Goal: Task Accomplishment & Management: Use online tool/utility

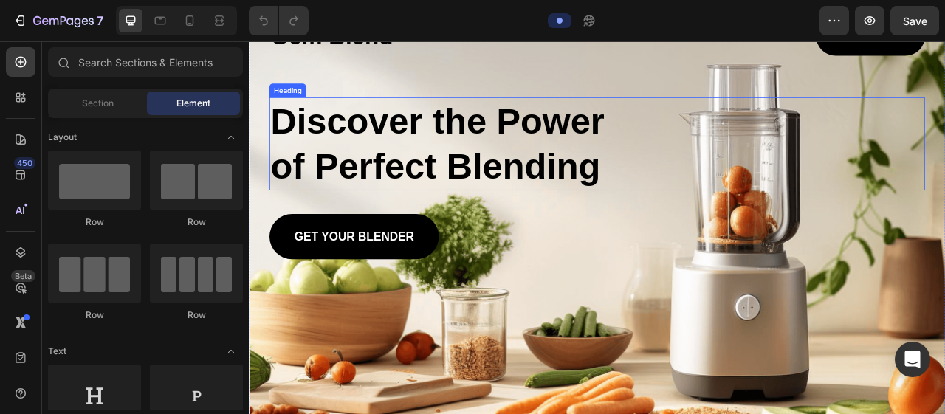
scroll to position [170, 0]
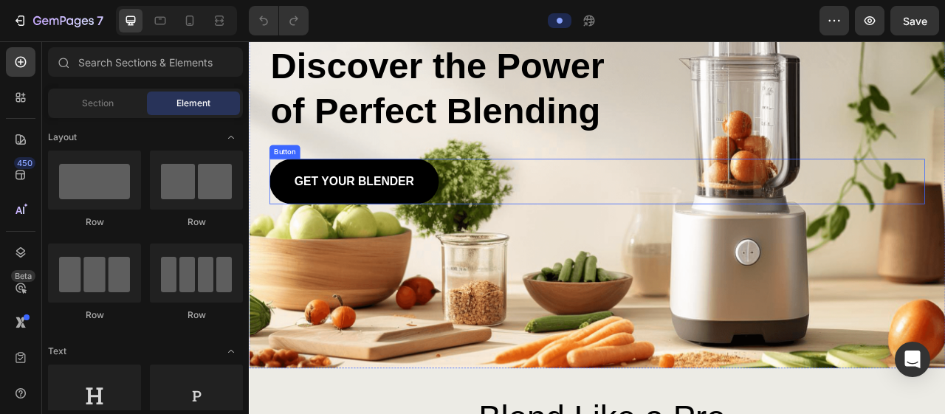
click at [903, 249] on div "Background Image" at bounding box center [692, 180] width 886 height 556
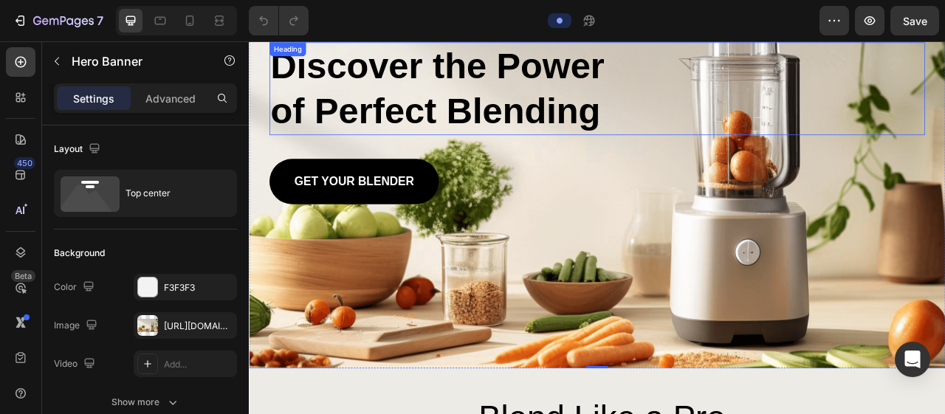
click at [548, 125] on h2 "Discover the Power of Perfect Blending" at bounding box center [503, 102] width 456 height 118
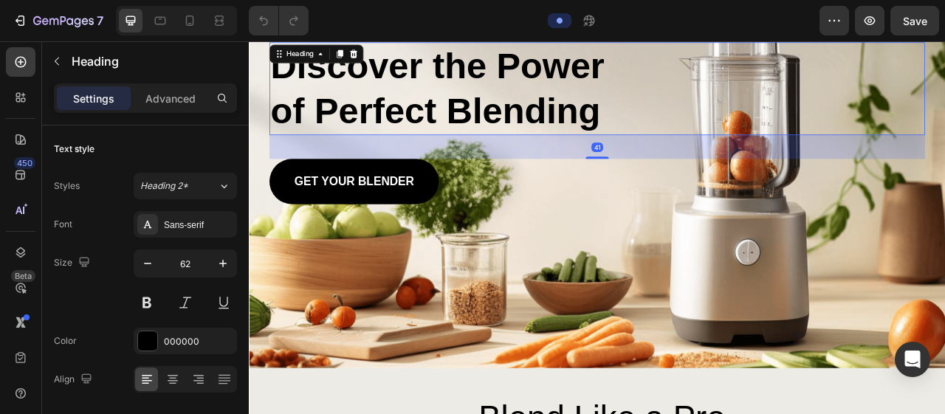
click at [548, 125] on h2 "Discover the Power of Perfect Blending" at bounding box center [503, 102] width 456 height 118
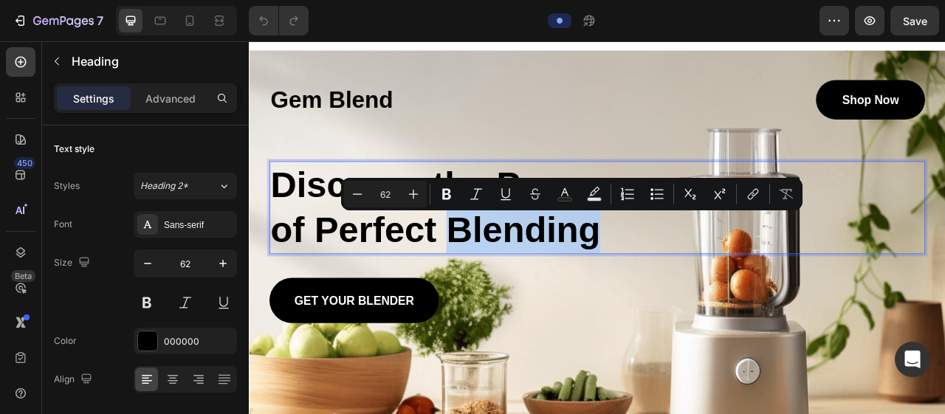
scroll to position [15, 0]
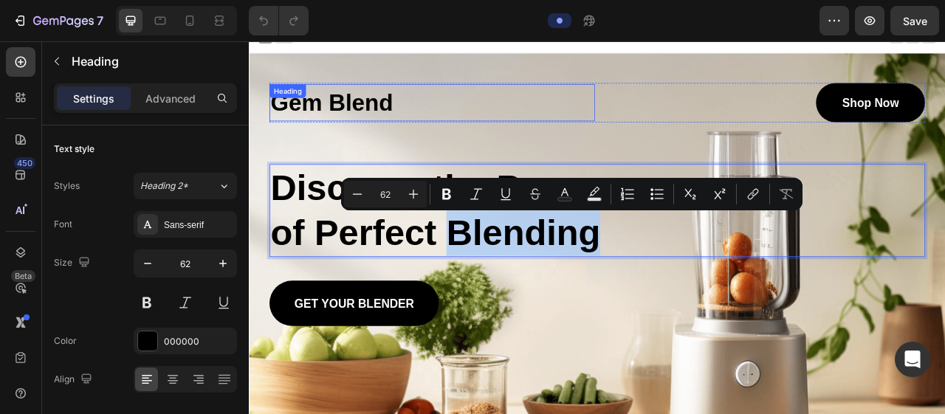
click at [484, 120] on h1 "Gem Blend" at bounding box center [482, 119] width 414 height 47
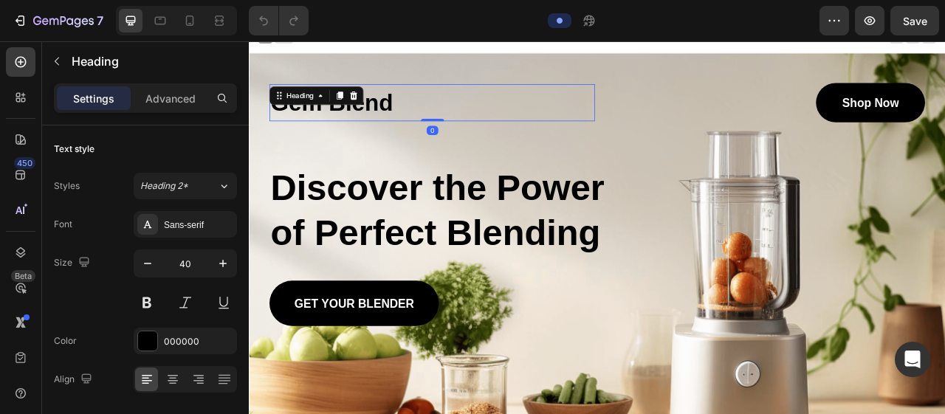
click at [434, 119] on h1 "Gem Blend" at bounding box center [482, 119] width 414 height 47
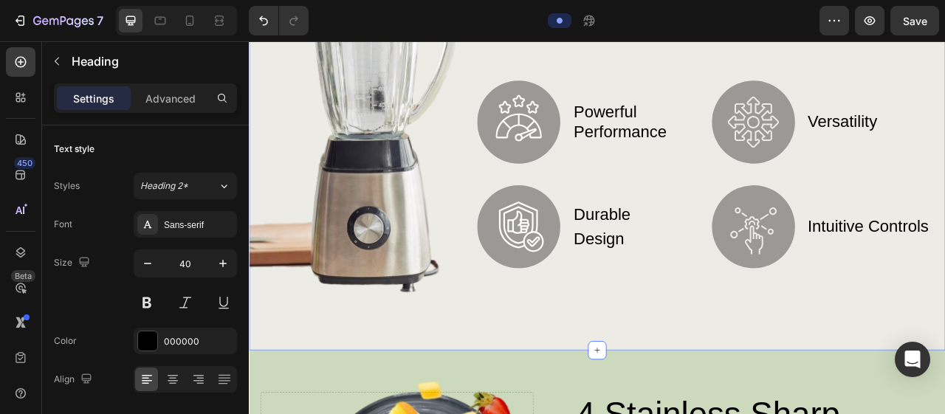
scroll to position [735, 0]
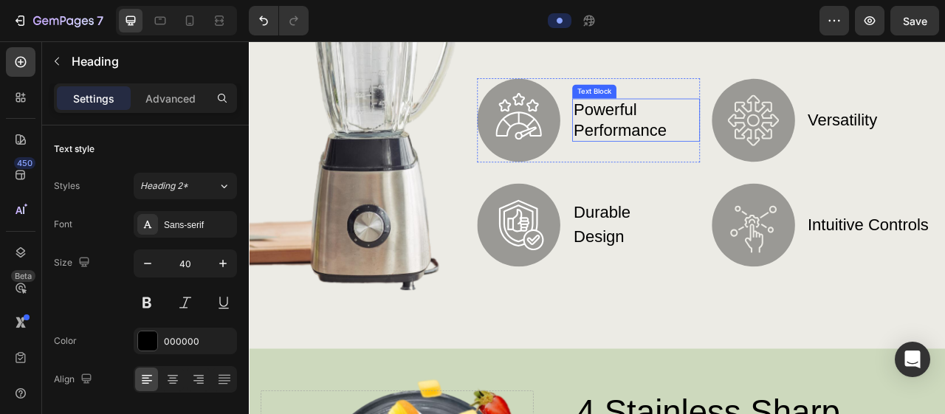
click at [741, 127] on p "powerful performance" at bounding box center [740, 142] width 159 height 52
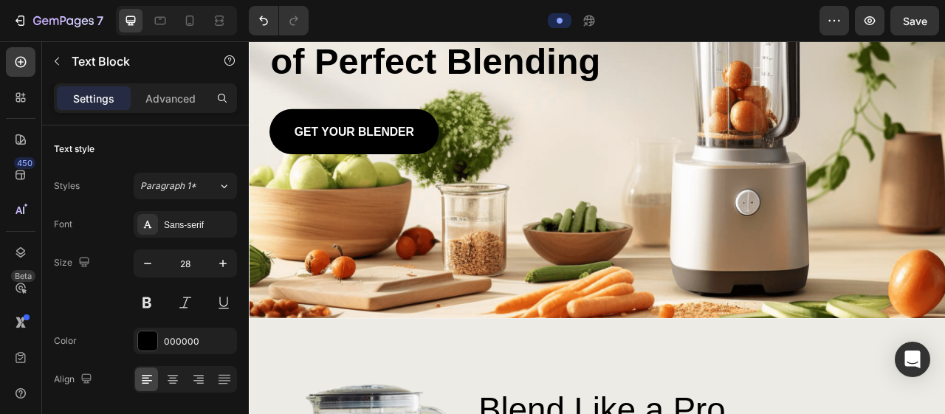
scroll to position [0, 0]
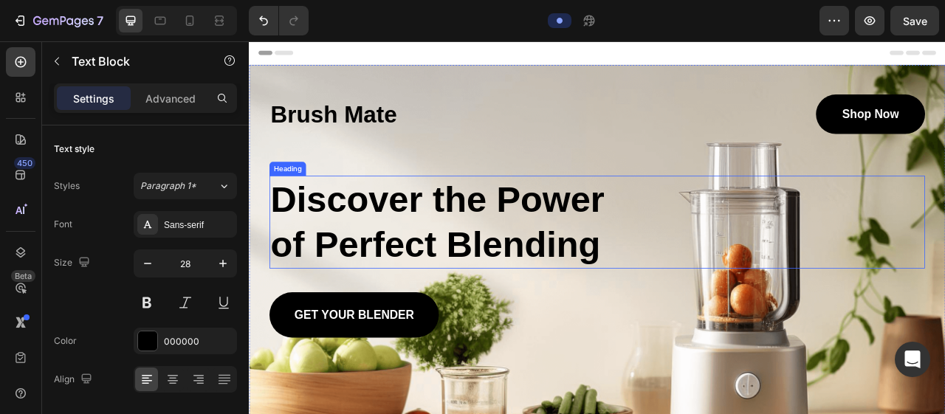
click at [699, 243] on h2 "Discover the Power of Perfect Blending" at bounding box center [503, 272] width 456 height 118
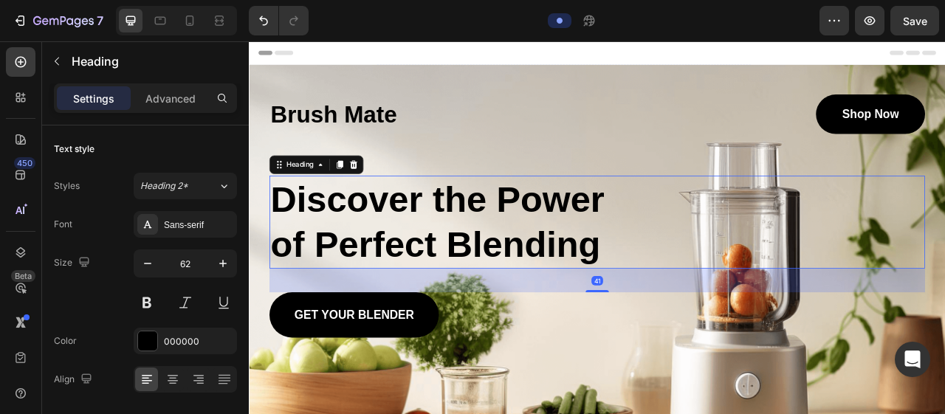
click at [691, 235] on h2 "Discover the Power of Perfect Blending" at bounding box center [503, 272] width 456 height 118
click at [699, 233] on p "Discover the Power of Perfect Blending" at bounding box center [502, 271] width 453 height 115
click at [697, 241] on p "Discover the Power of Perfect Blending" at bounding box center [502, 271] width 453 height 115
click at [504, 238] on p "Discover the Power of Perfect Blending" at bounding box center [502, 271] width 453 height 115
click at [703, 234] on p "Discover the Power of Perfect Blending" at bounding box center [502, 271] width 453 height 115
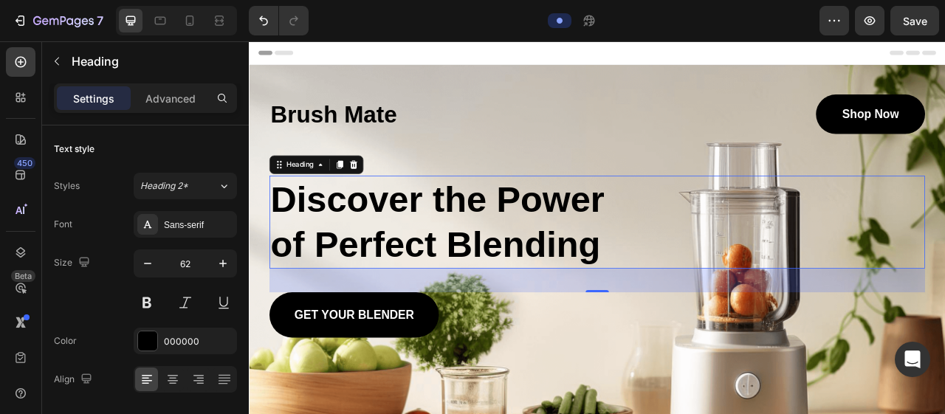
click at [703, 234] on p "Discover the Power of Perfect Blending" at bounding box center [502, 271] width 453 height 115
click at [697, 238] on p "Discover the Power of Perfect Blending" at bounding box center [502, 271] width 453 height 115
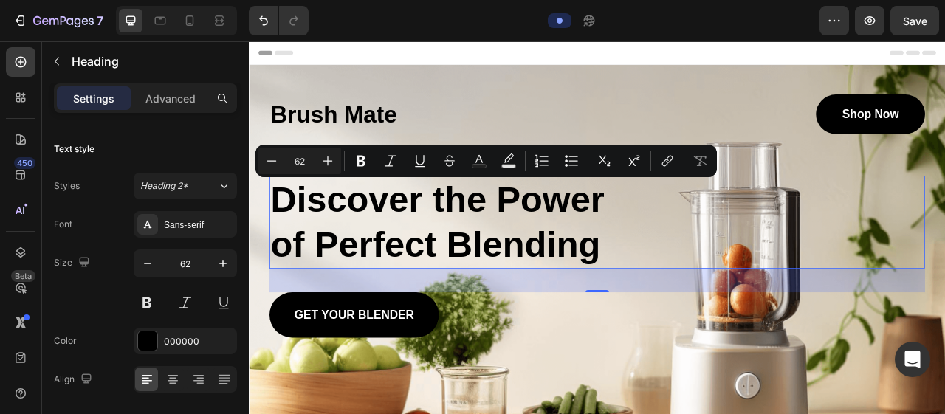
click at [697, 238] on p "Discover the Power of Perfect Blending" at bounding box center [502, 271] width 453 height 115
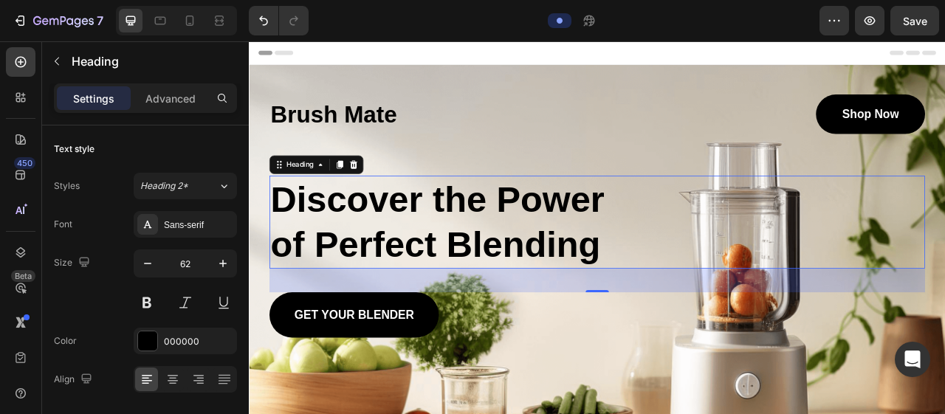
click at [697, 238] on p "Discover the Power of Perfect Blending" at bounding box center [502, 271] width 453 height 115
click at [697, 249] on p "Discover the Power of Perfect Blending" at bounding box center [502, 271] width 453 height 115
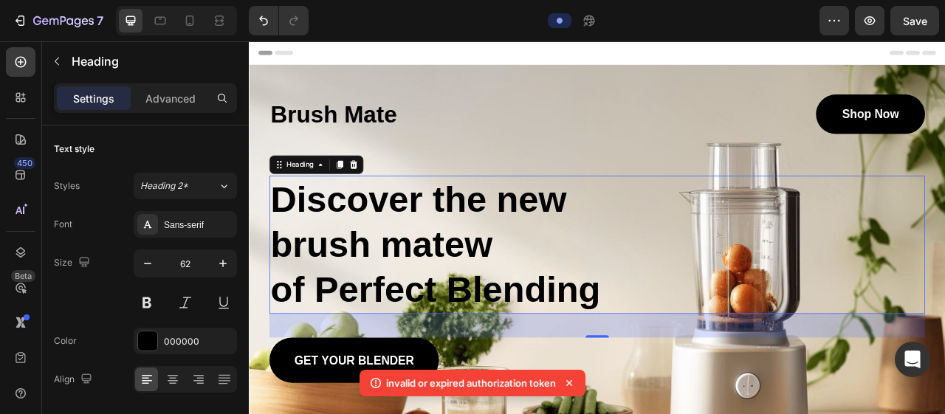
click at [566, 295] on p "Discover the new brush matew of Perfect Blending" at bounding box center [502, 300] width 453 height 173
click at [444, 300] on p "Discover the new brush mate of Perfect Blending" at bounding box center [502, 300] width 453 height 173
click at [455, 300] on p "Discover the new brush mate of Perfect Blending" at bounding box center [502, 300] width 453 height 173
click at [459, 294] on p "Discover the new brush mate of Perfect Blending" at bounding box center [502, 300] width 453 height 173
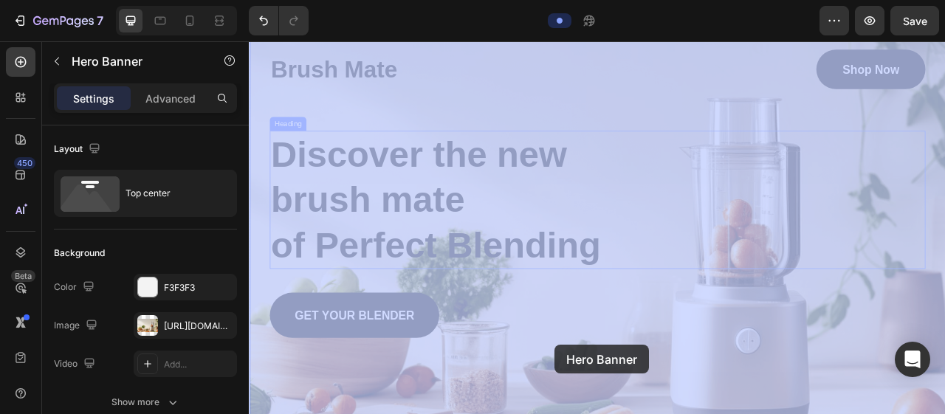
scroll to position [136, 0]
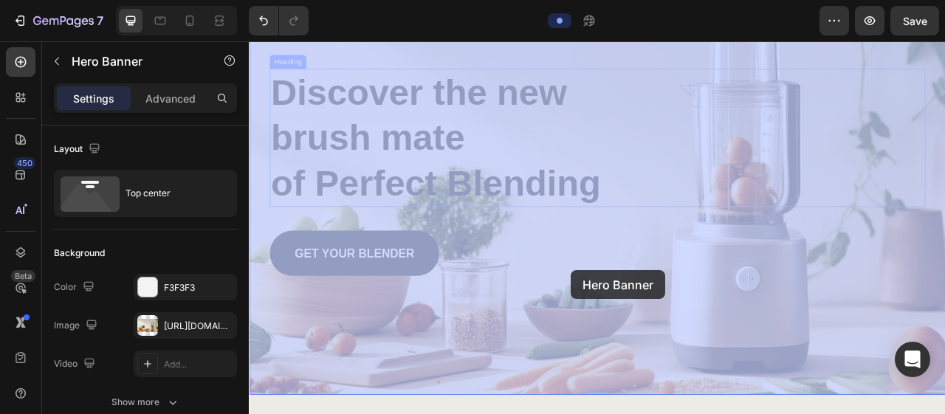
drag, startPoint x: 517, startPoint y: 201, endPoint x: 551, endPoint y: 238, distance: 49.6
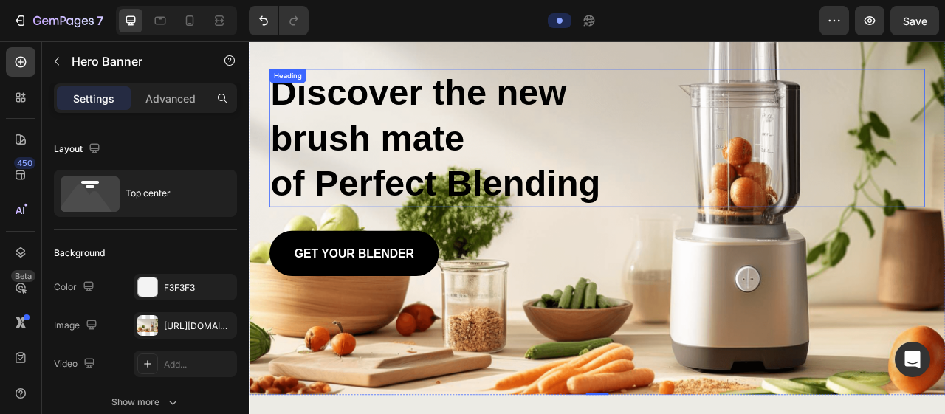
click at [711, 221] on p "Discover the new brush mate of Perfect Blending" at bounding box center [502, 164] width 453 height 173
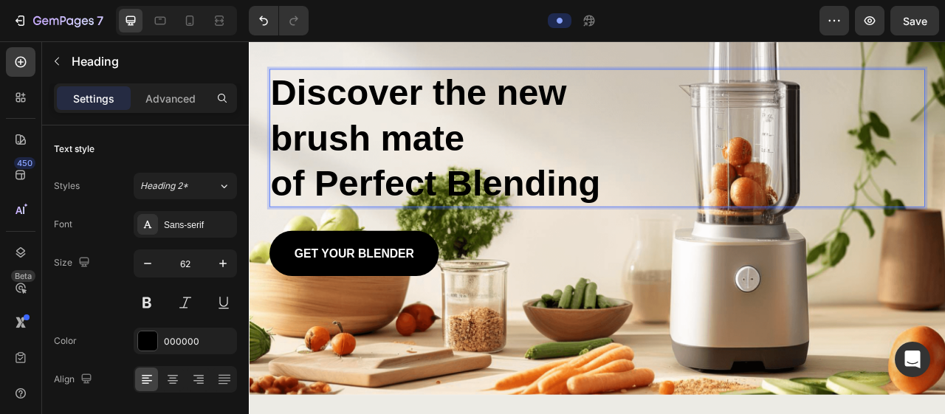
click at [709, 218] on p "Discover the new brush mate of Perfect Blending" at bounding box center [502, 164] width 453 height 173
click at [703, 222] on p "Discover the new brush mate of Perfect Blending" at bounding box center [502, 164] width 453 height 173
click at [702, 222] on p "Discover the new brush mate of Perfect Blending" at bounding box center [502, 164] width 453 height 173
click at [720, 226] on p "Discover the new brush mate of Perfect Blending" at bounding box center [502, 164] width 453 height 173
click at [709, 218] on p "Discover the new brush mate of Perfect Blending" at bounding box center [502, 164] width 453 height 173
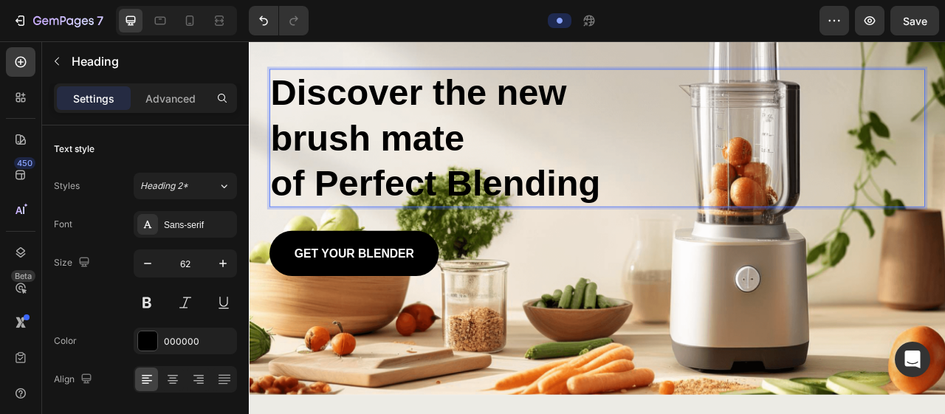
click at [709, 218] on p "Discover the new brush mate of Perfect Blending" at bounding box center [502, 164] width 453 height 173
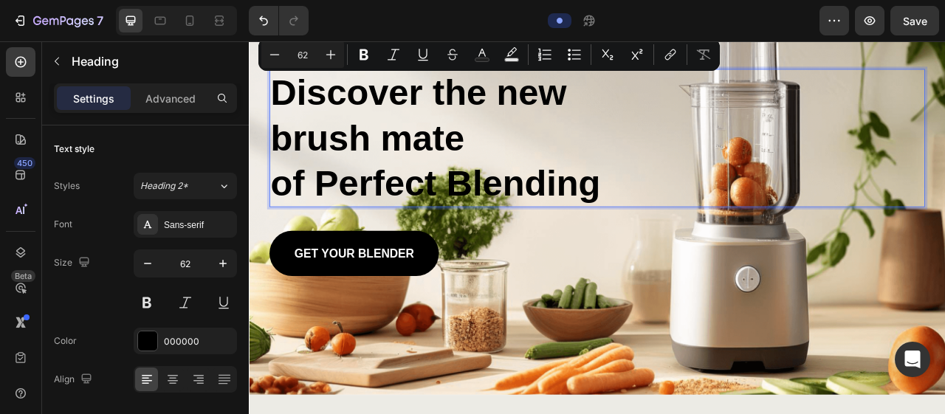
click at [709, 218] on p "Discover the new brush mate of Perfect Blending" at bounding box center [502, 164] width 453 height 173
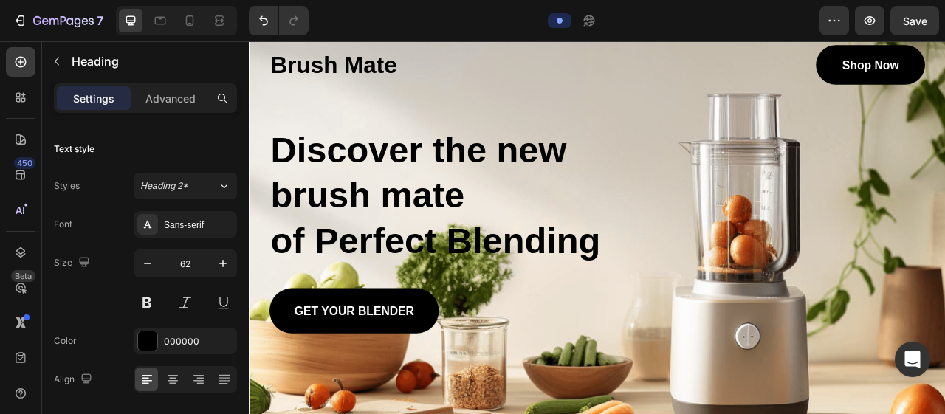
scroll to position [63, 0]
click at [641, 171] on h2 "Discover the new brush mate of Perfect Blending" at bounding box center [503, 237] width 456 height 176
click at [703, 291] on p "Discover the new brush mate of Perfect Blending" at bounding box center [502, 237] width 453 height 173
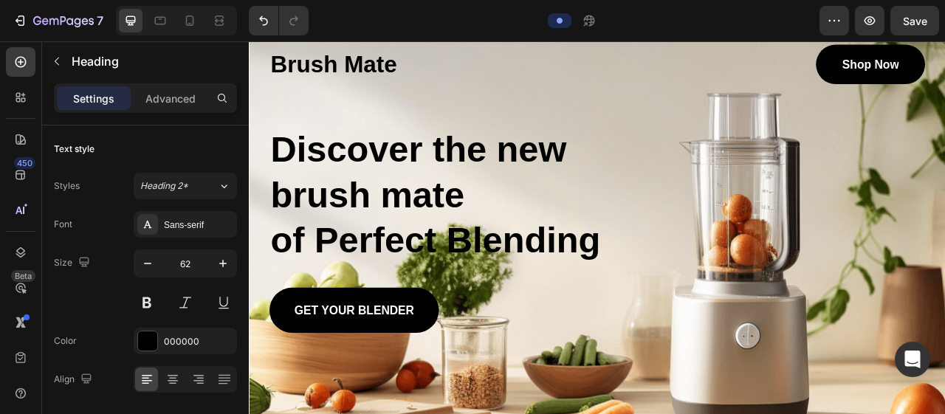
click at [703, 291] on p "Discover the new brush mate of Perfect Blending" at bounding box center [502, 237] width 453 height 173
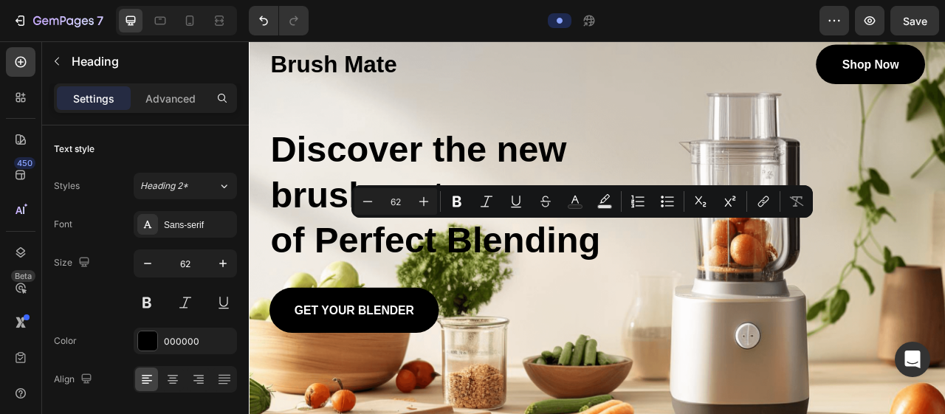
click at [703, 291] on p "Discover the new brush mate of Perfect Blending" at bounding box center [502, 237] width 453 height 173
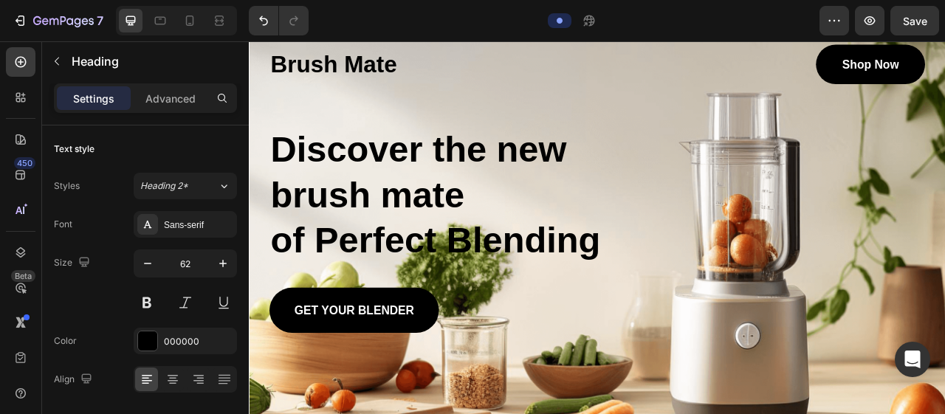
click at [703, 291] on p "Discover the new brush mate of Perfect Blending" at bounding box center [502, 237] width 453 height 173
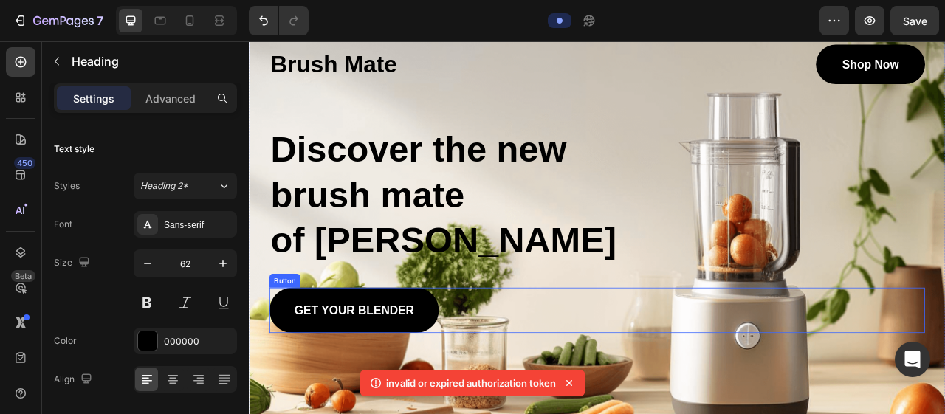
click at [414, 370] on link "GET YOUR BLENDER" at bounding box center [383, 384] width 216 height 58
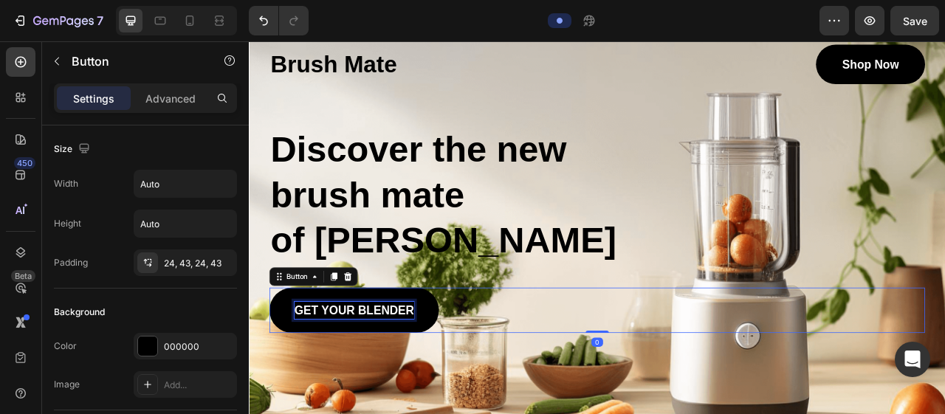
click at [442, 376] on p "GET YOUR BLENDER" at bounding box center [382, 384] width 152 height 22
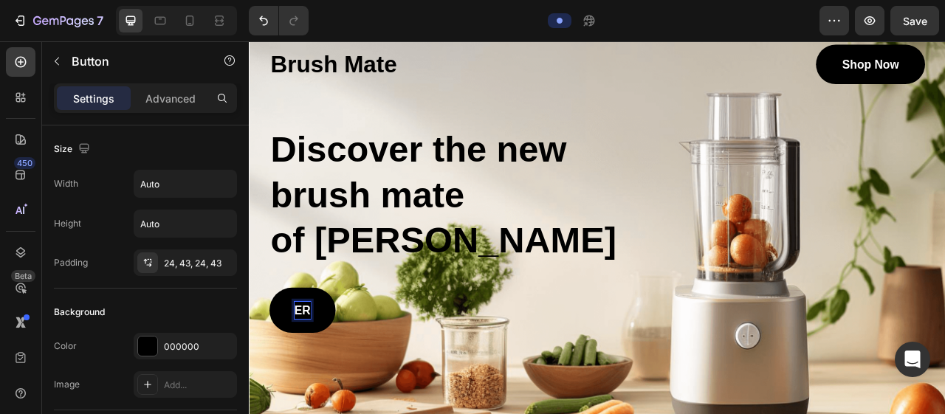
click at [323, 375] on p "ER" at bounding box center [316, 384] width 21 height 22
click at [319, 387] on p "ER" at bounding box center [316, 384] width 21 height 22
click at [324, 382] on p "ER" at bounding box center [316, 384] width 21 height 22
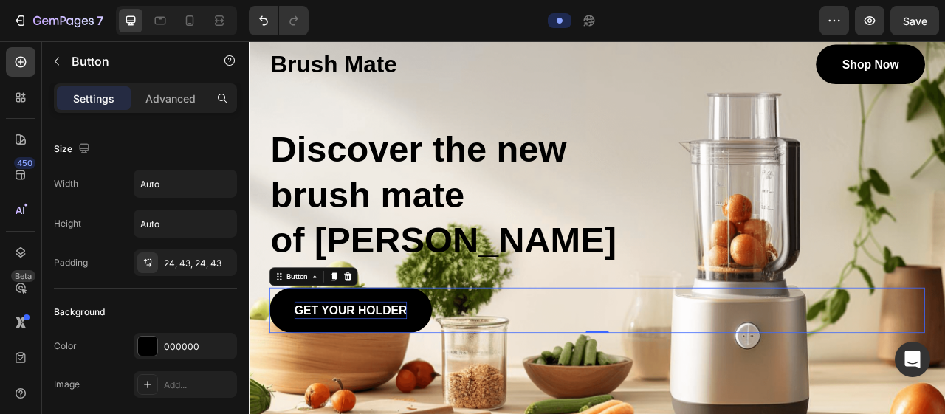
click at [661, 368] on div "get your holder Button 0" at bounding box center [692, 384] width 834 height 58
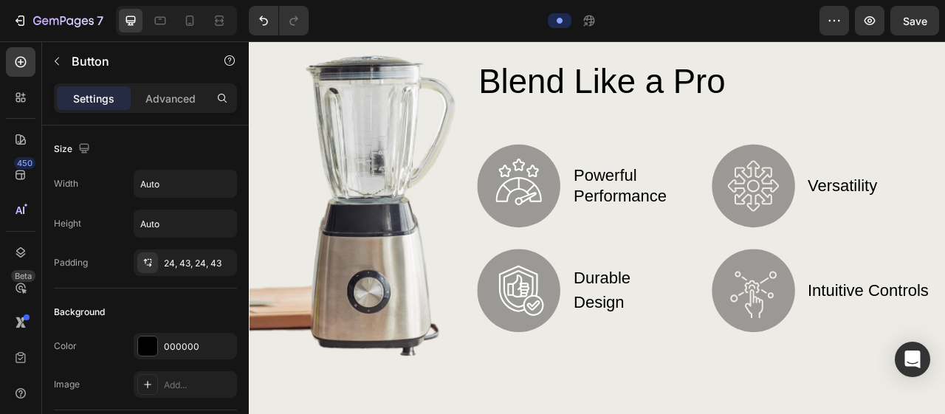
scroll to position [652, 0]
click at [599, 213] on img at bounding box center [592, 224] width 106 height 107
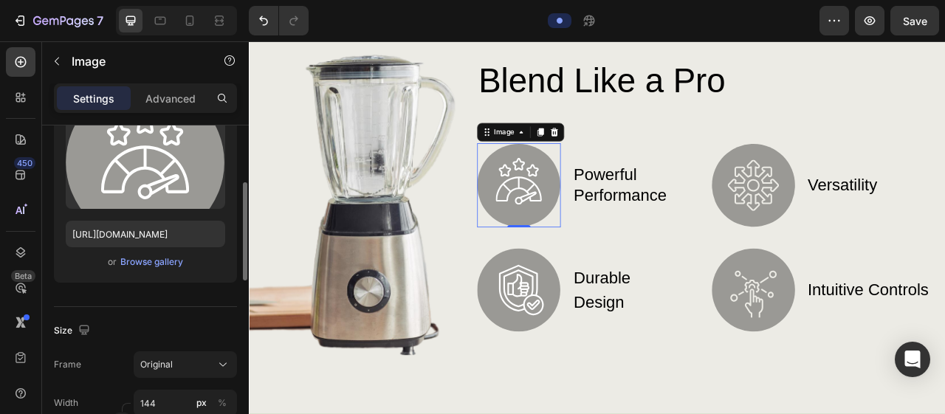
scroll to position [170, 0]
click at [24, 207] on icon at bounding box center [26, 205] width 4 height 4
click at [22, 199] on div at bounding box center [21, 211] width 30 height 30
click at [24, 205] on icon at bounding box center [26, 205] width 4 height 4
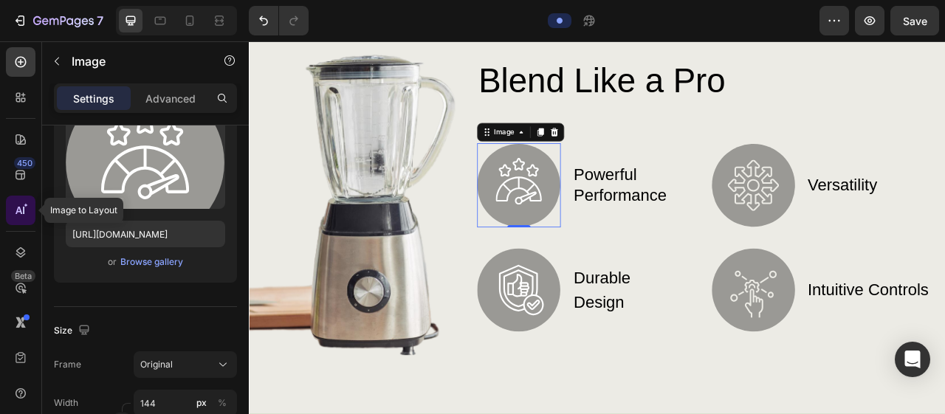
click at [24, 205] on icon at bounding box center [26, 205] width 4 height 4
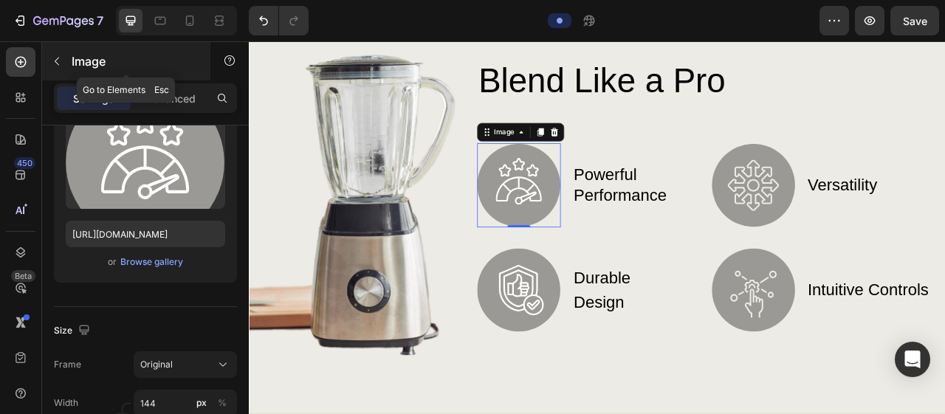
click at [58, 58] on icon "button" at bounding box center [57, 62] width 4 height 8
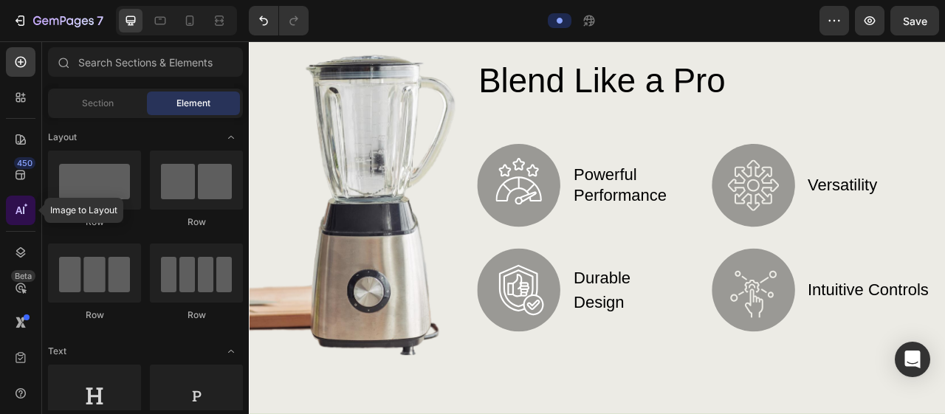
click at [25, 216] on icon at bounding box center [20, 210] width 15 height 15
click at [23, 208] on icon at bounding box center [23, 210] width 1 height 7
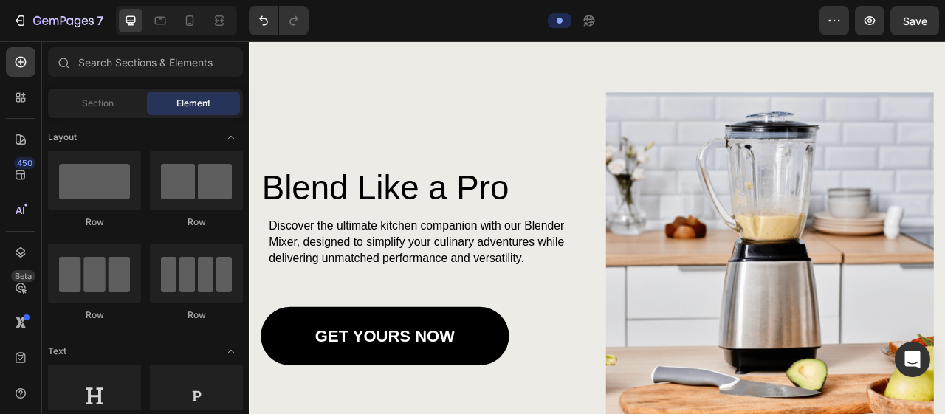
scroll to position [1503, 0]
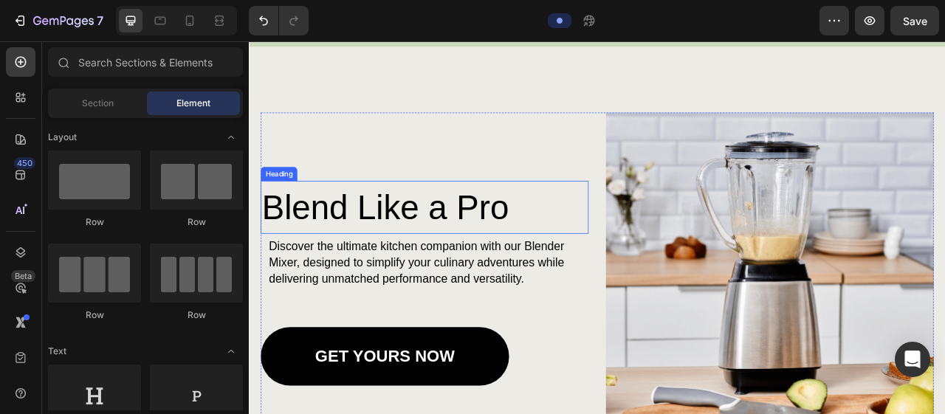
click at [369, 247] on h2 "Blend Like a Pro" at bounding box center [471, 252] width 417 height 67
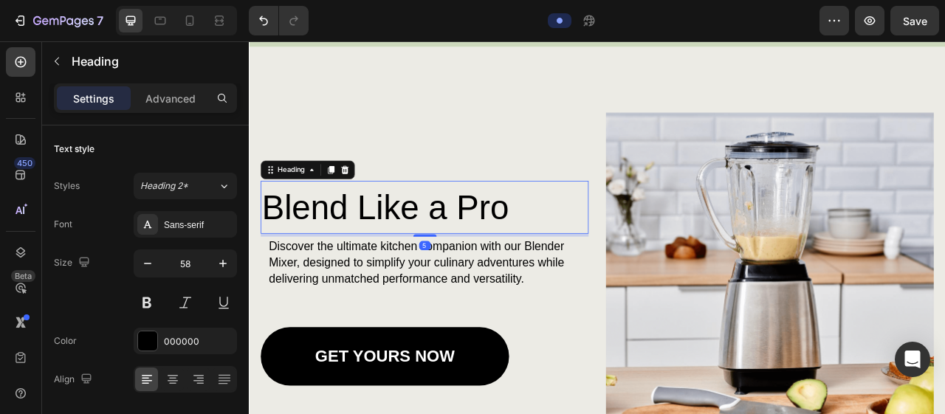
click at [371, 246] on h2 "Blend Like a Pro" at bounding box center [471, 252] width 417 height 67
click at [369, 247] on p "Blend Like a Pro" at bounding box center [472, 253] width 414 height 64
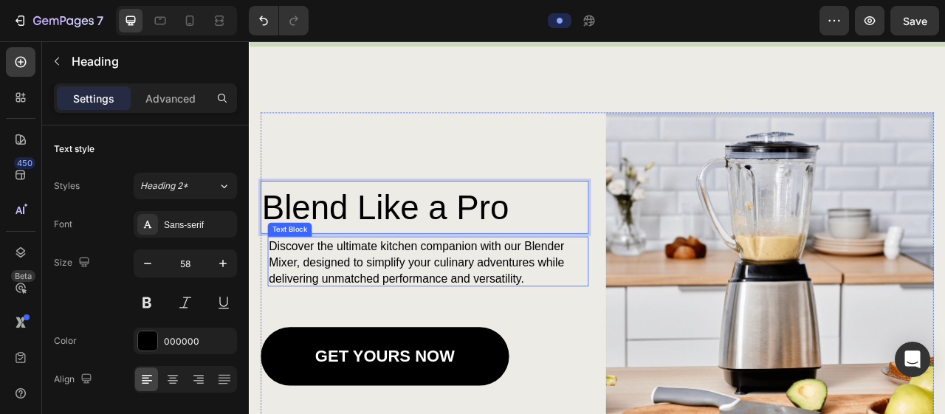
click at [591, 340] on p "Discover the ultimate kitchen companion with our Blender Mixer, designed to sim…" at bounding box center [469, 323] width 390 height 62
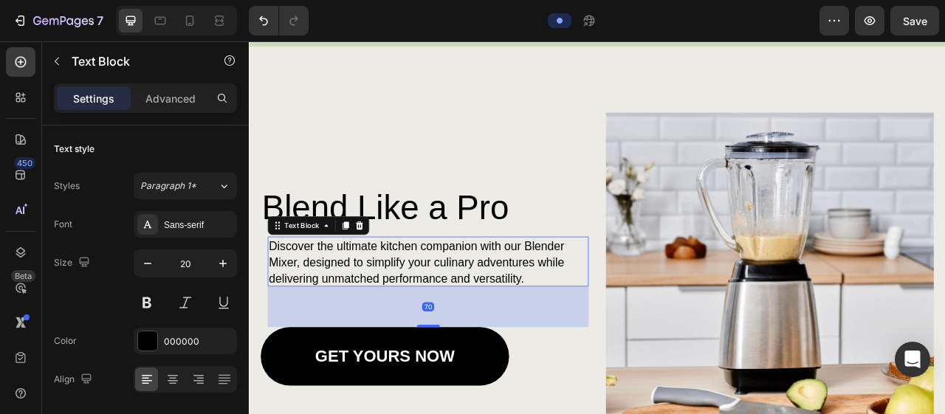
click at [599, 334] on p "Discover the ultimate kitchen companion with our Blender Mixer, designed to sim…" at bounding box center [469, 323] width 390 height 62
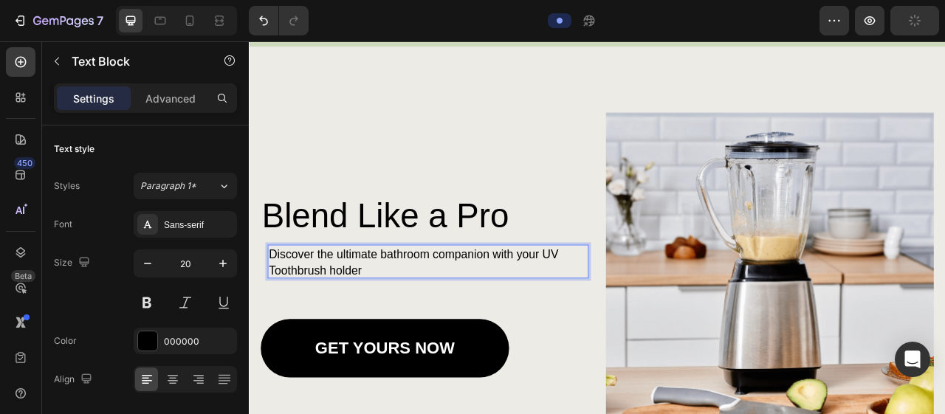
click at [358, 328] on p "Discover the ultimate bathroom companion with your UV Toothbrush holder" at bounding box center [469, 322] width 390 height 41
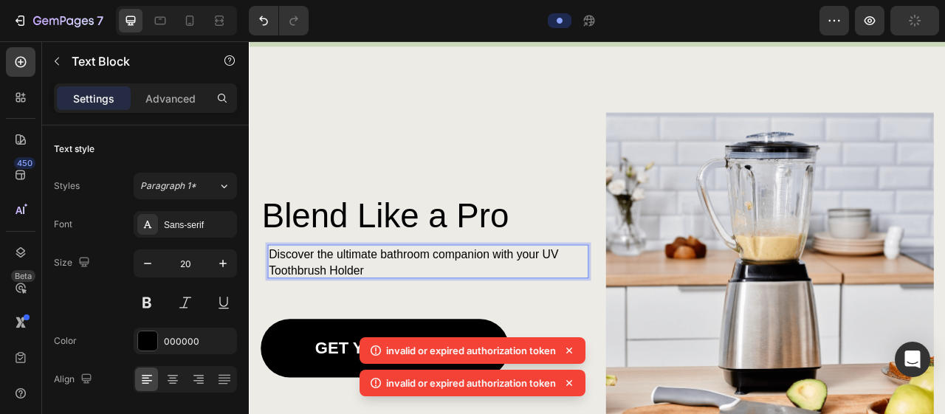
click at [397, 331] on p "Discover the ultimate bathroom companion with your UV Toothbrush Holder" at bounding box center [469, 322] width 390 height 41
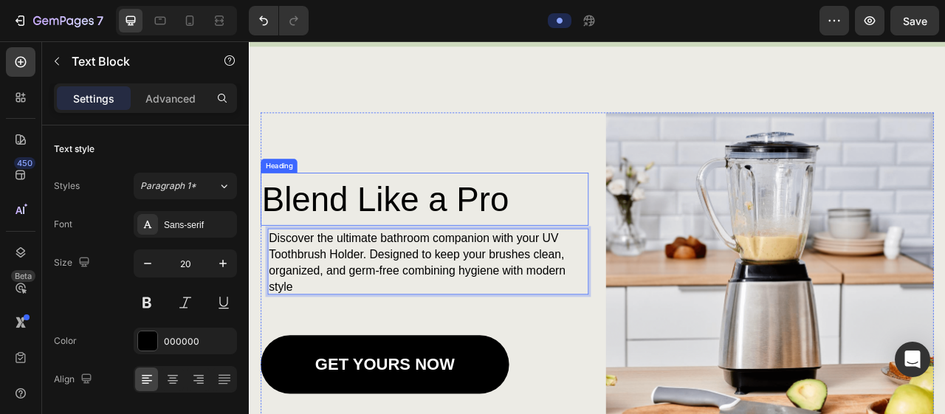
click at [356, 242] on p "Blend Like a Pro" at bounding box center [472, 242] width 414 height 64
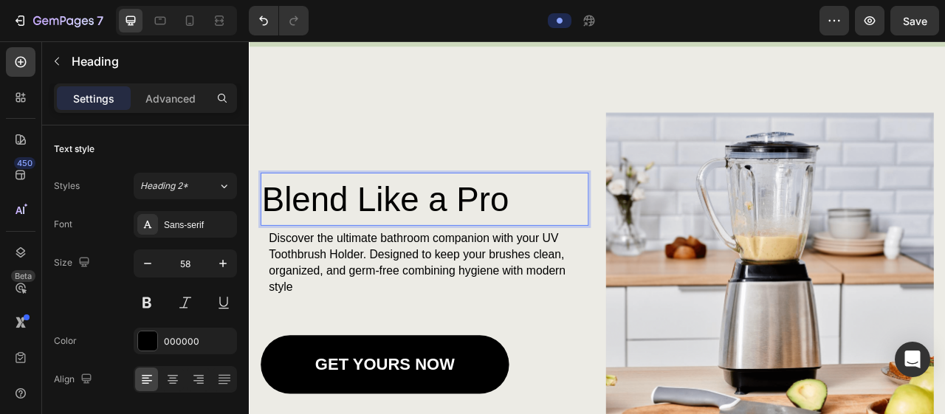
click at [378, 238] on p "Blend Like a Pro" at bounding box center [472, 242] width 414 height 64
click at [368, 235] on p "Blend Like a Pro" at bounding box center [472, 242] width 414 height 64
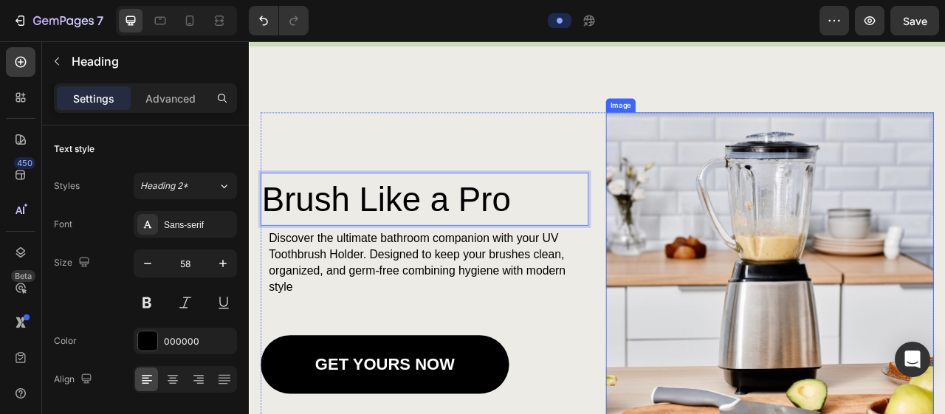
click at [905, 274] on img at bounding box center [911, 349] width 417 height 434
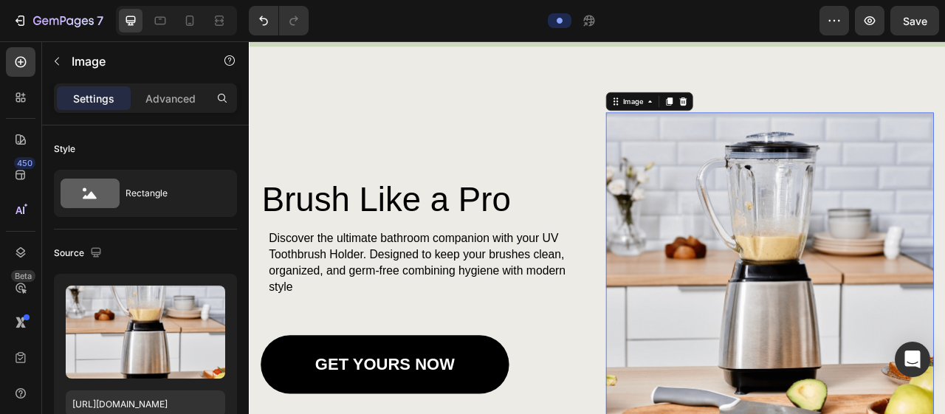
click at [844, 239] on img at bounding box center [911, 349] width 417 height 434
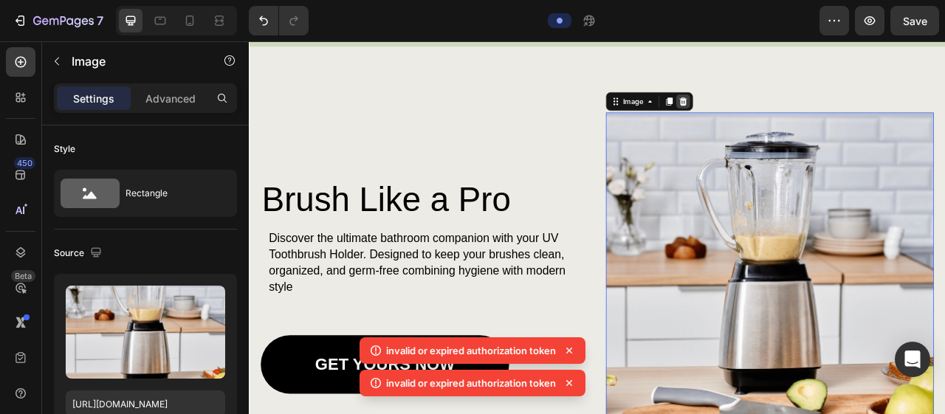
click at [803, 113] on icon at bounding box center [801, 118] width 12 height 12
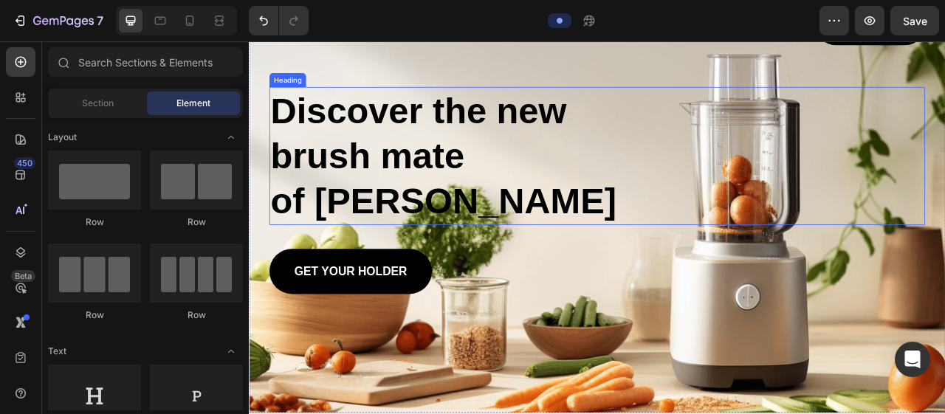
scroll to position [0, 0]
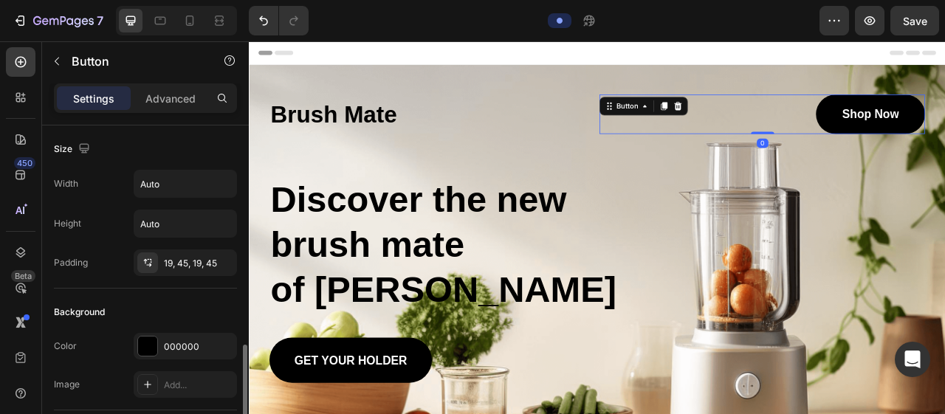
scroll to position [170, 0]
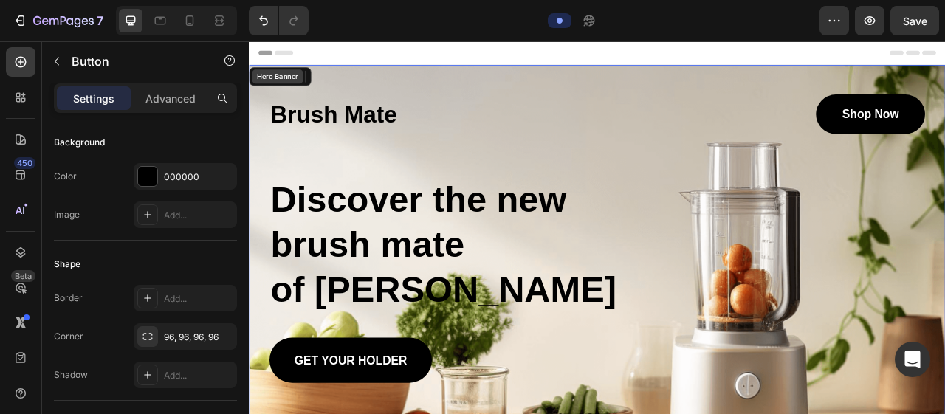
click at [300, 84] on div "Hero Banner" at bounding box center [284, 86] width 59 height 13
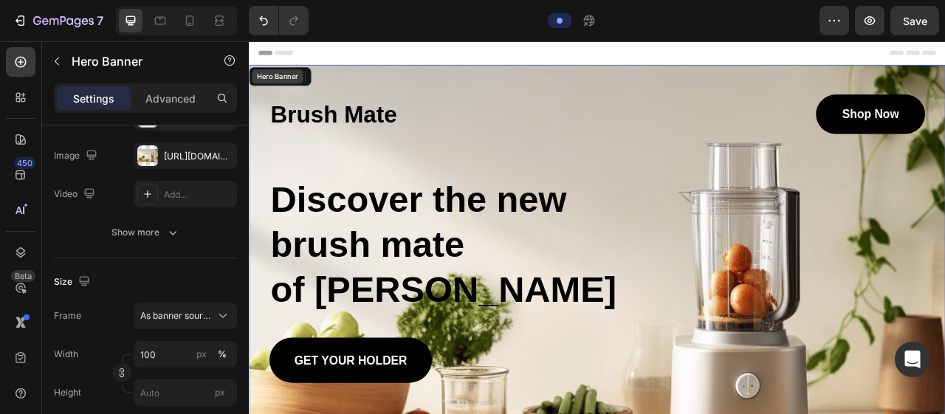
scroll to position [0, 0]
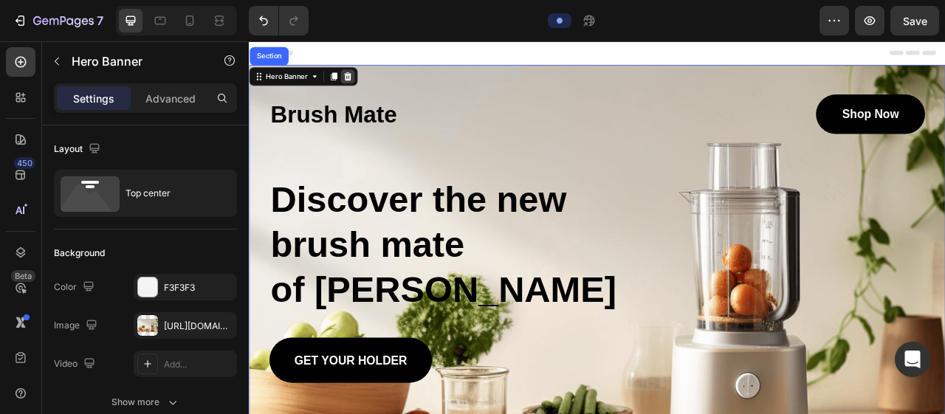
click at [373, 80] on div at bounding box center [374, 86] width 18 height 18
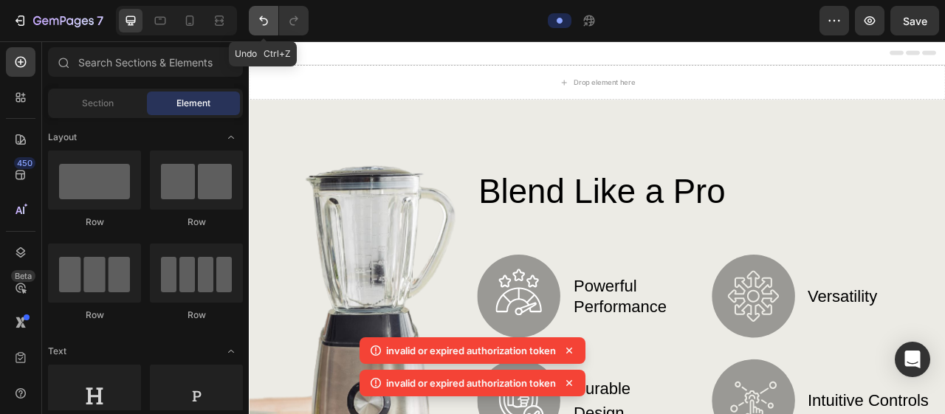
click at [255, 19] on button "Undo/Redo" at bounding box center [264, 21] width 30 height 30
